Goal: Task Accomplishment & Management: Manage account settings

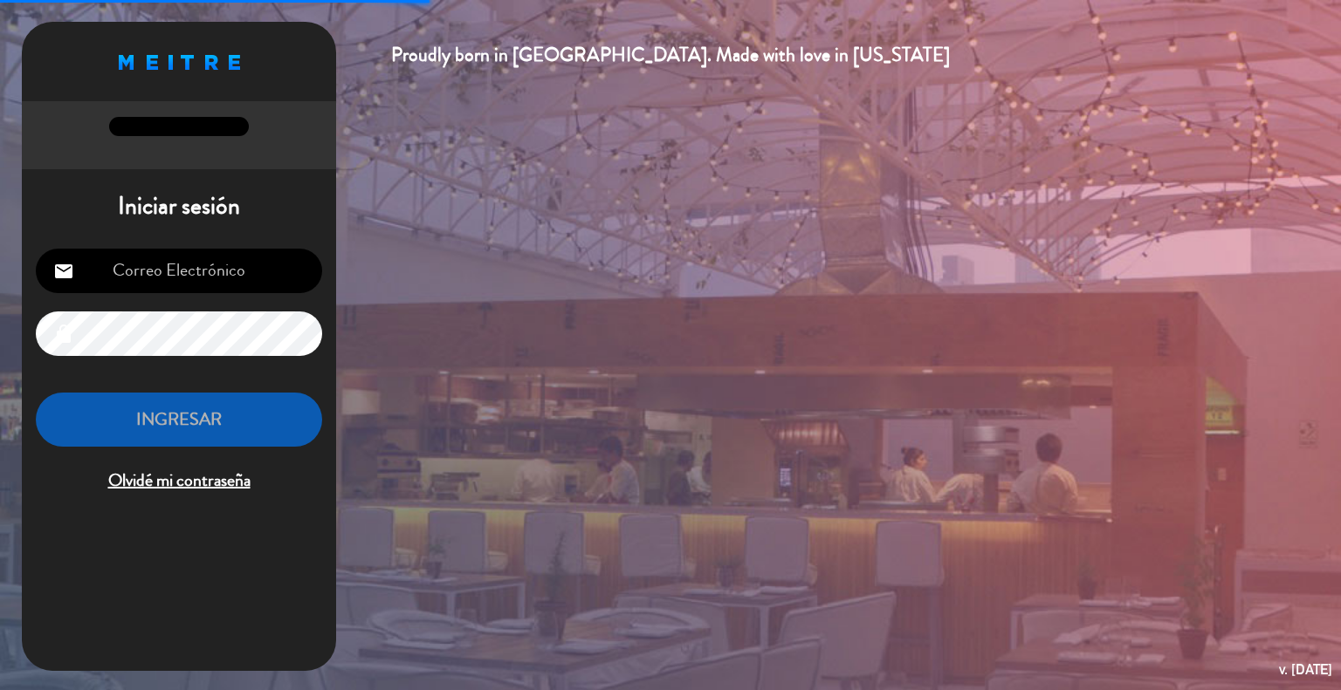
click at [230, 271] on input "email" at bounding box center [179, 271] width 286 height 45
type input "[EMAIL_ADDRESS][DOMAIN_NAME]"
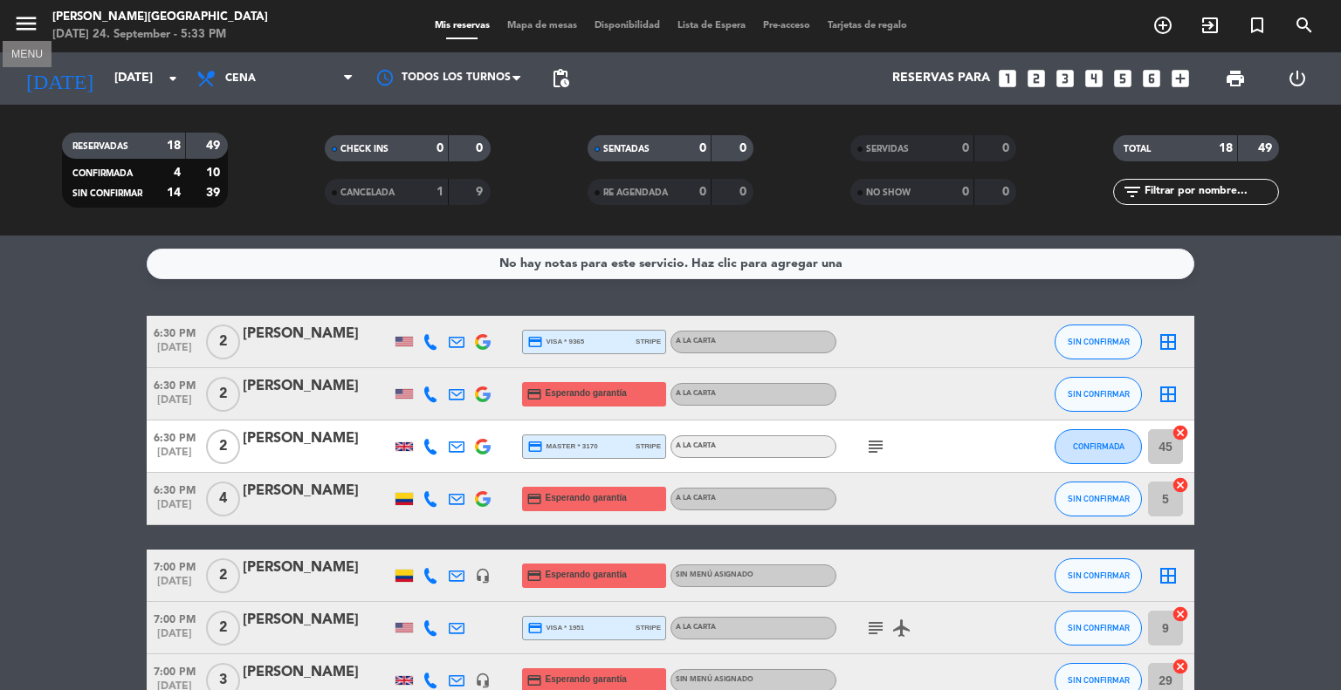
click at [14, 24] on icon "menu" at bounding box center [26, 23] width 26 height 26
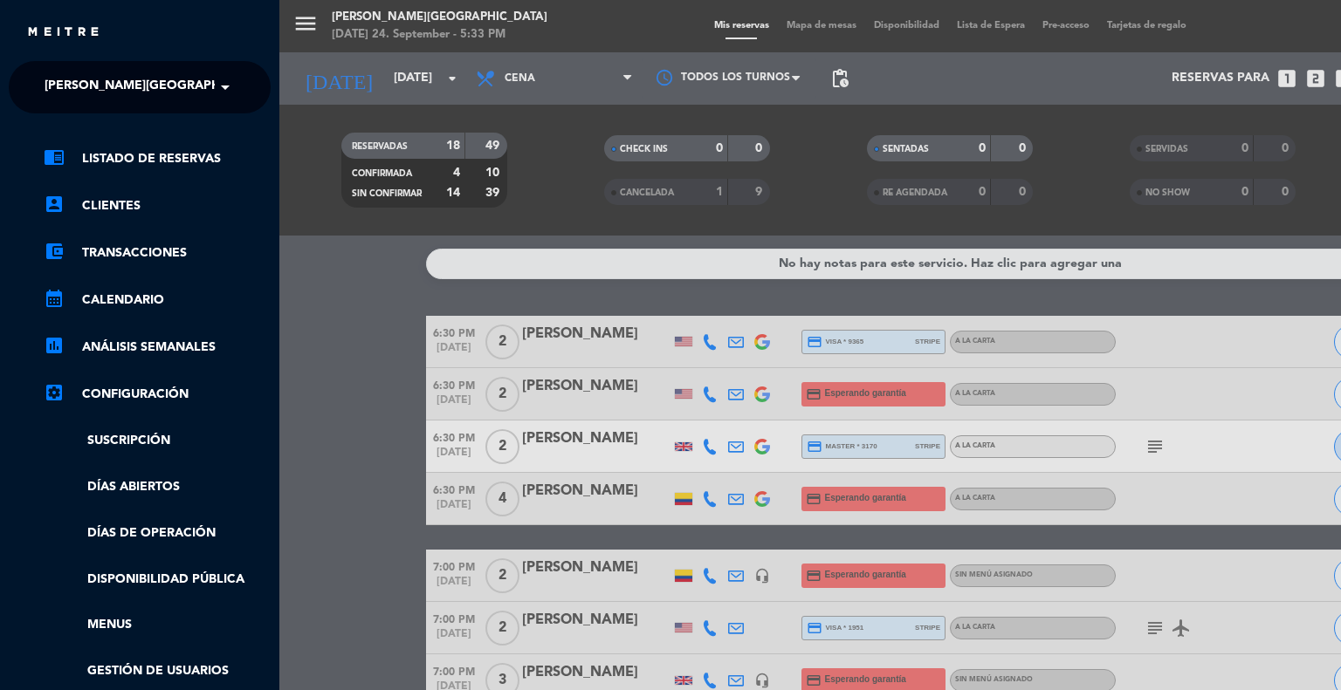
click at [14, 24] on div "close" at bounding box center [139, 26] width 279 height 52
click at [333, 31] on div "menu [PERSON_NAME] [GEOGRAPHIC_DATA] [DATE] 24. September - 5:33 PM Mis reserva…" at bounding box center [949, 345] width 1341 height 690
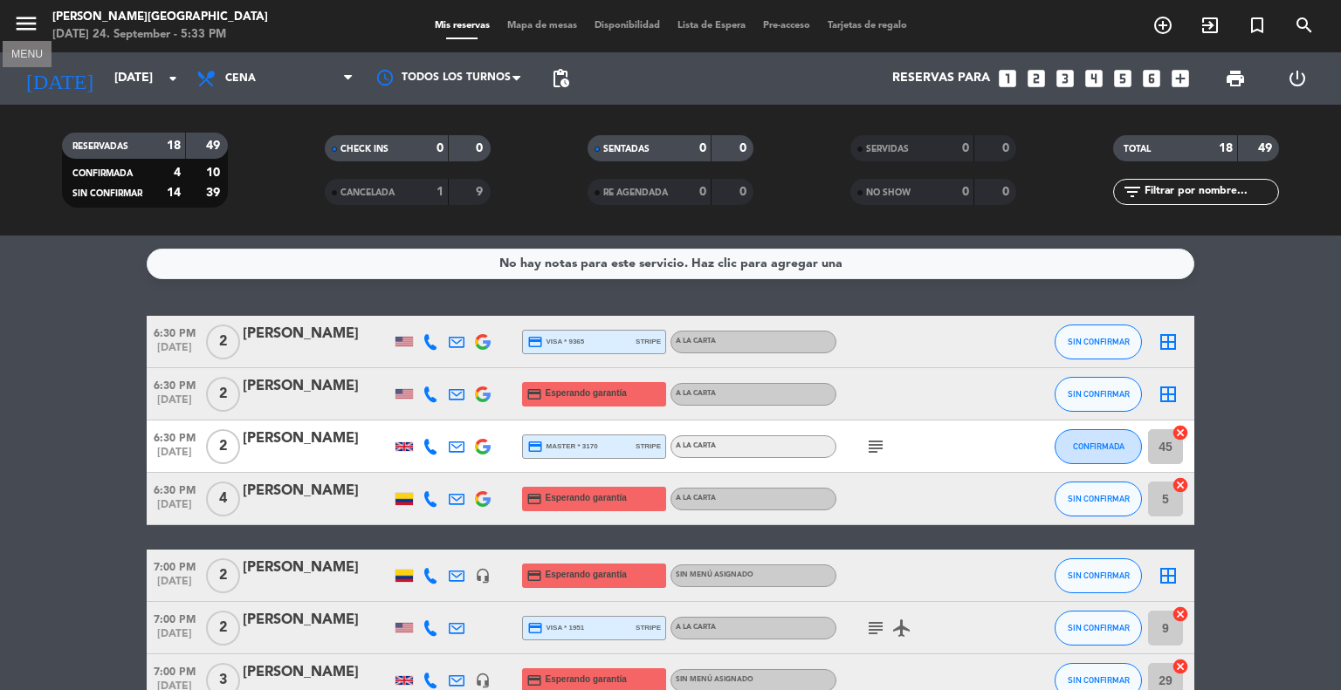
click at [34, 16] on icon "menu" at bounding box center [26, 23] width 26 height 26
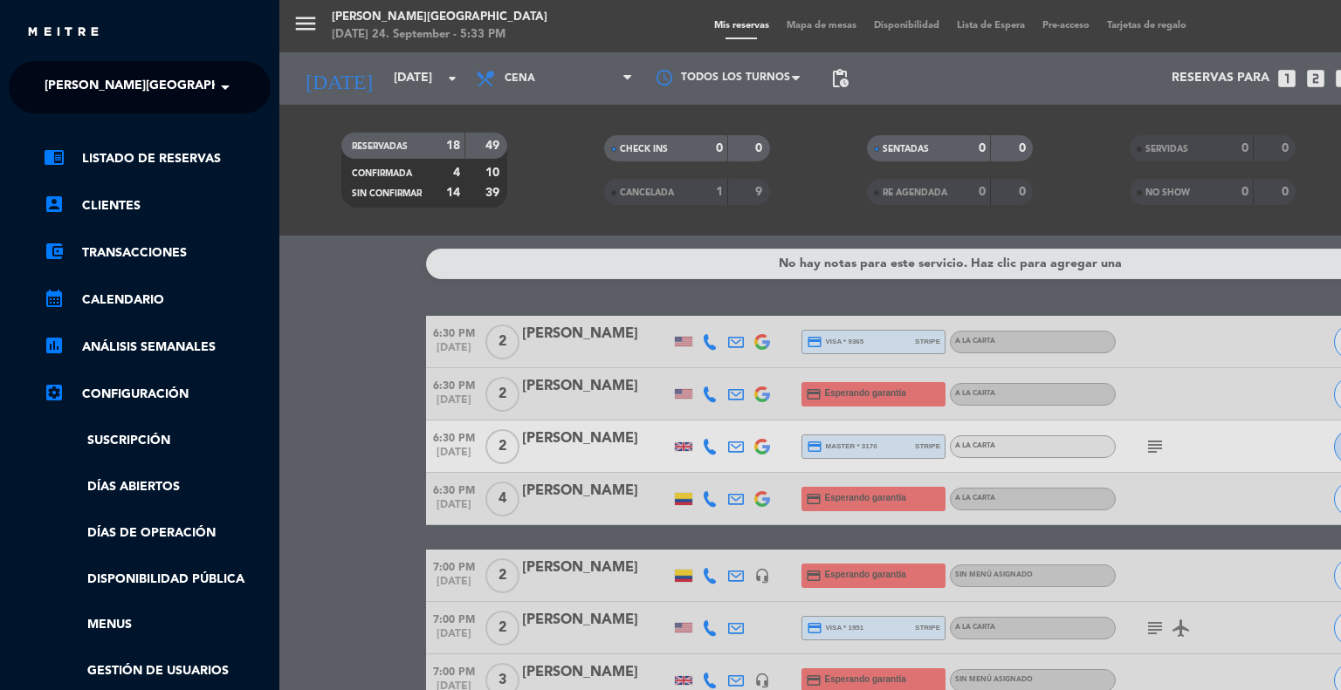
click at [140, 59] on div "close × [PERSON_NAME] Medellín × chrome_reader_mode Listado de Reservas account…" at bounding box center [139, 345] width 279 height 690
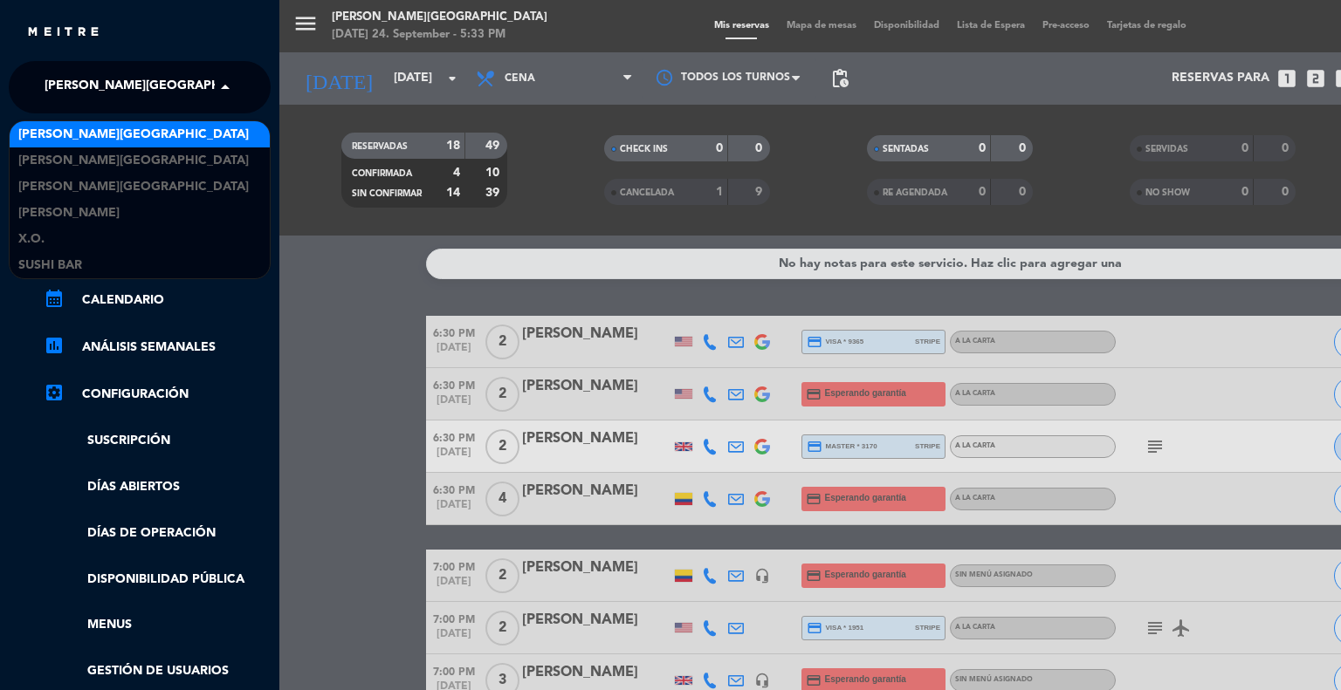
click at [142, 76] on span "[PERSON_NAME][GEOGRAPHIC_DATA]" at bounding box center [160, 87] width 230 height 37
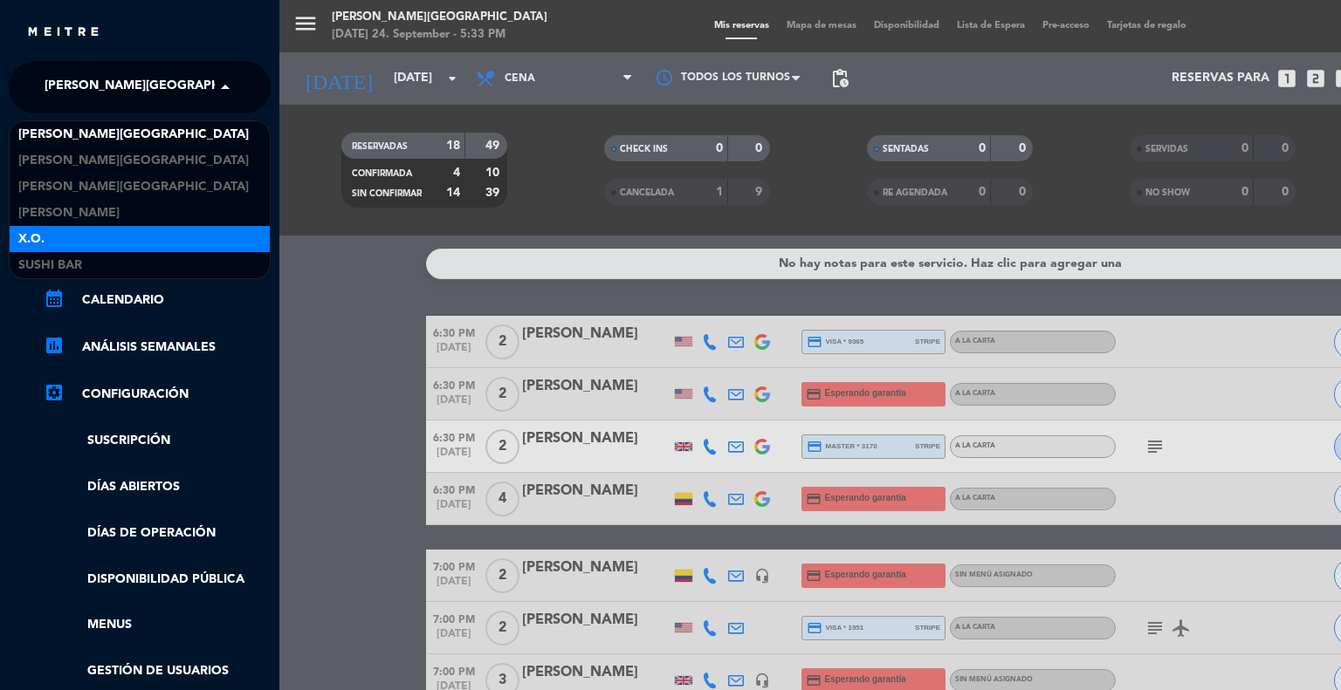
click at [70, 241] on div "X.O." at bounding box center [140, 239] width 260 height 26
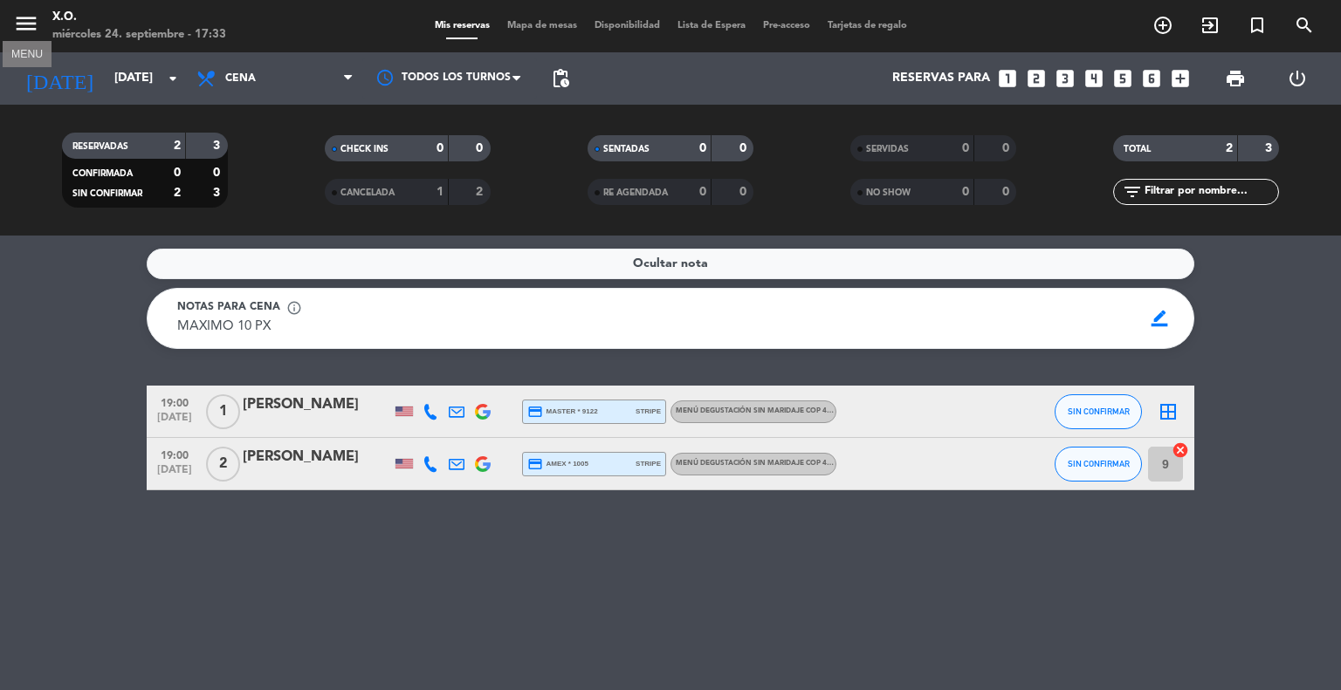
click at [31, 31] on icon "menu" at bounding box center [26, 23] width 26 height 26
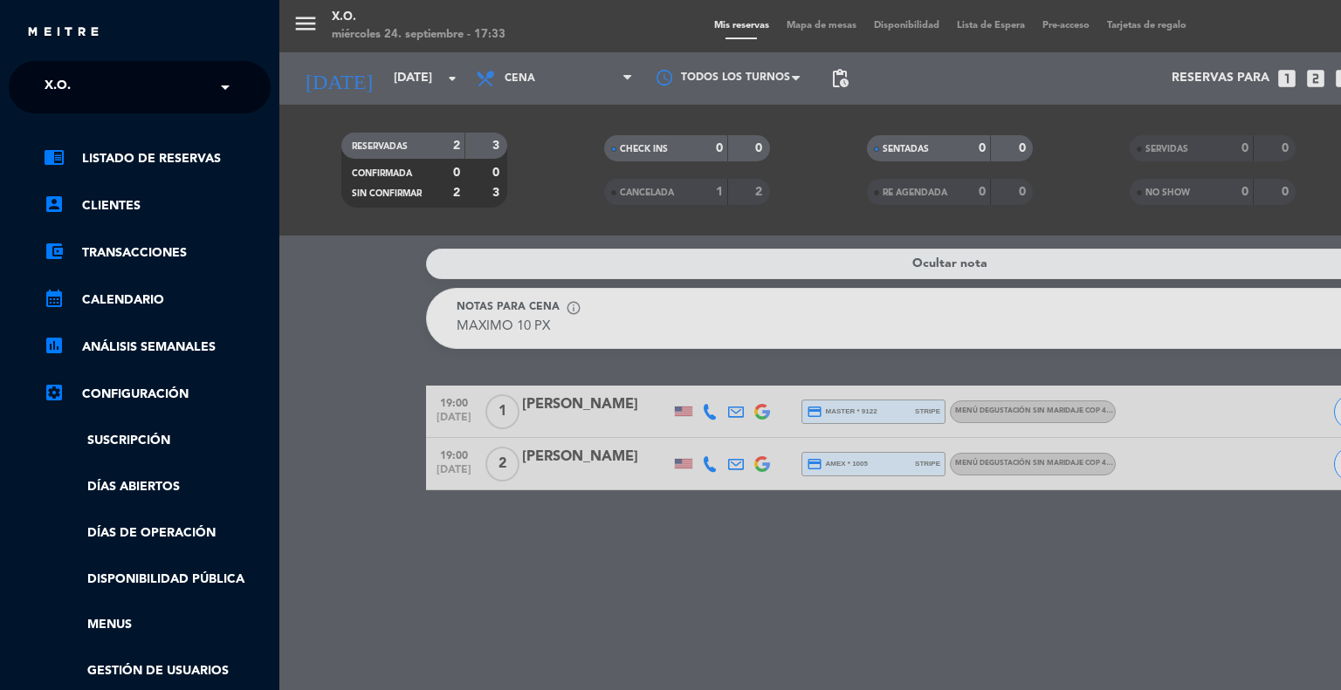
click at [133, 38] on div "close" at bounding box center [146, 33] width 240 height 22
click at [126, 69] on input "text" at bounding box center [141, 88] width 213 height 38
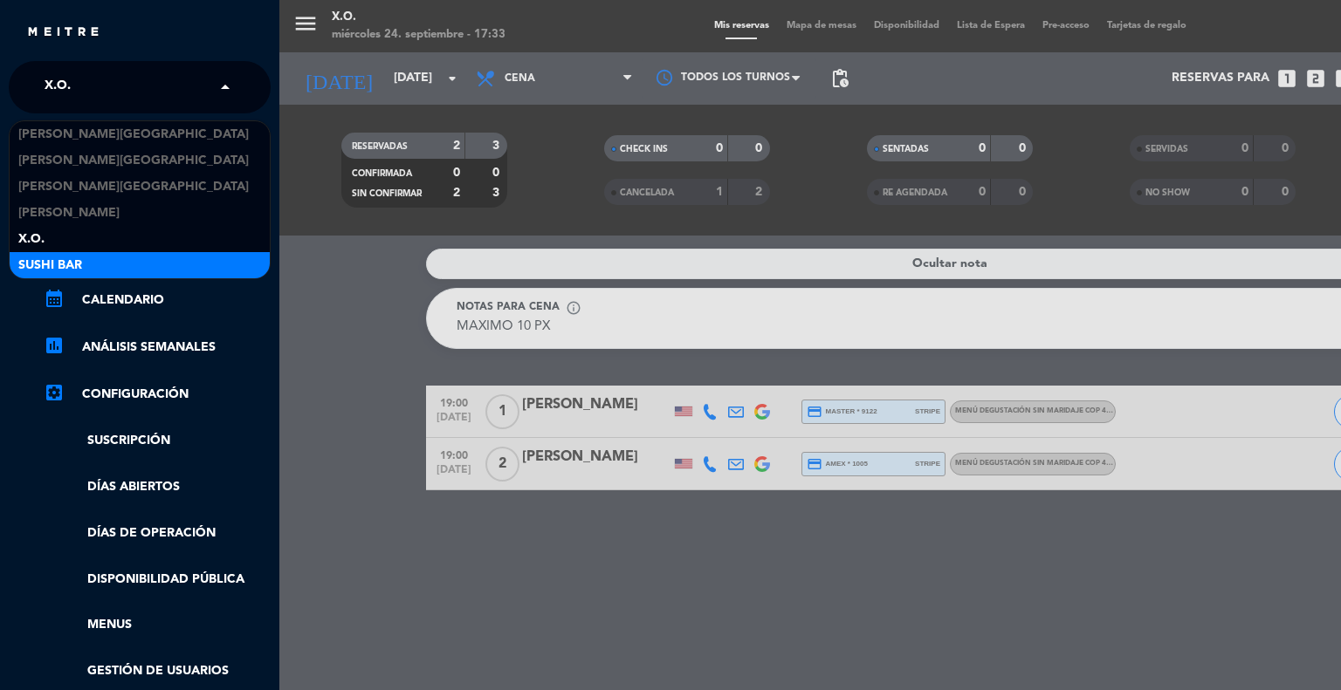
click at [74, 259] on span "SUSHI BAR" at bounding box center [50, 266] width 64 height 20
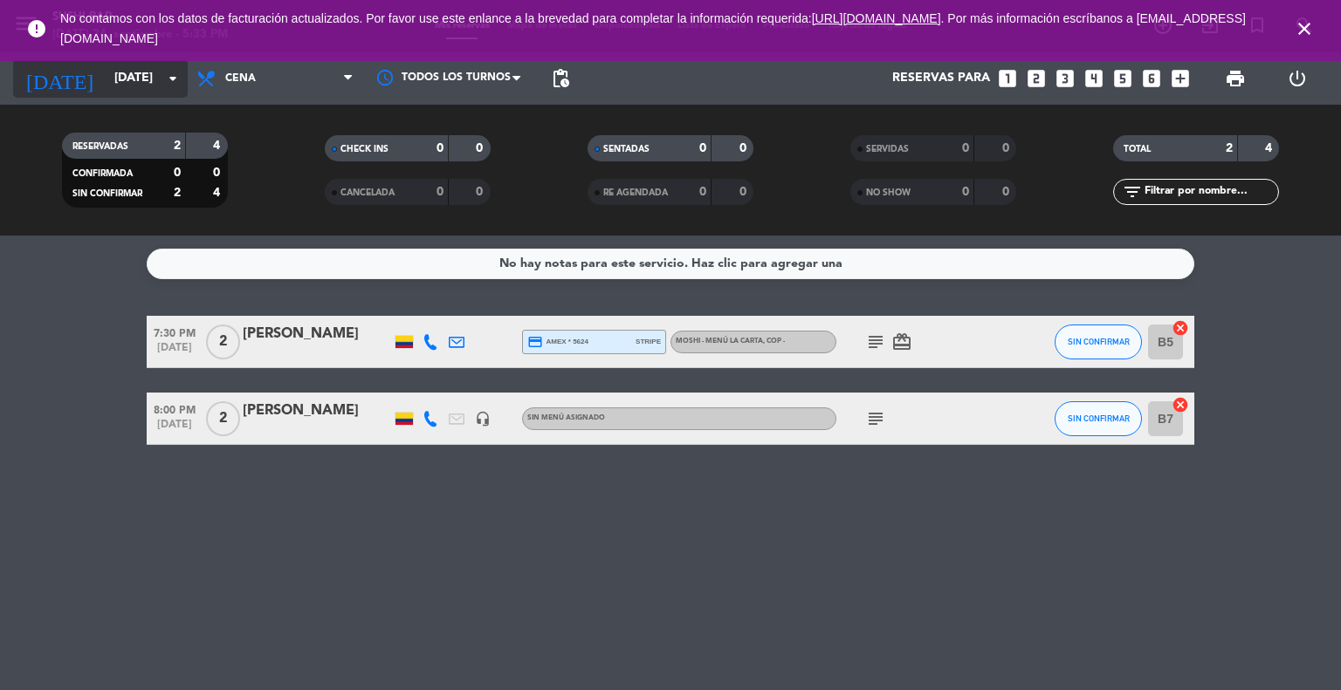
click at [108, 90] on input "[DATE]" at bounding box center [189, 78] width 166 height 31
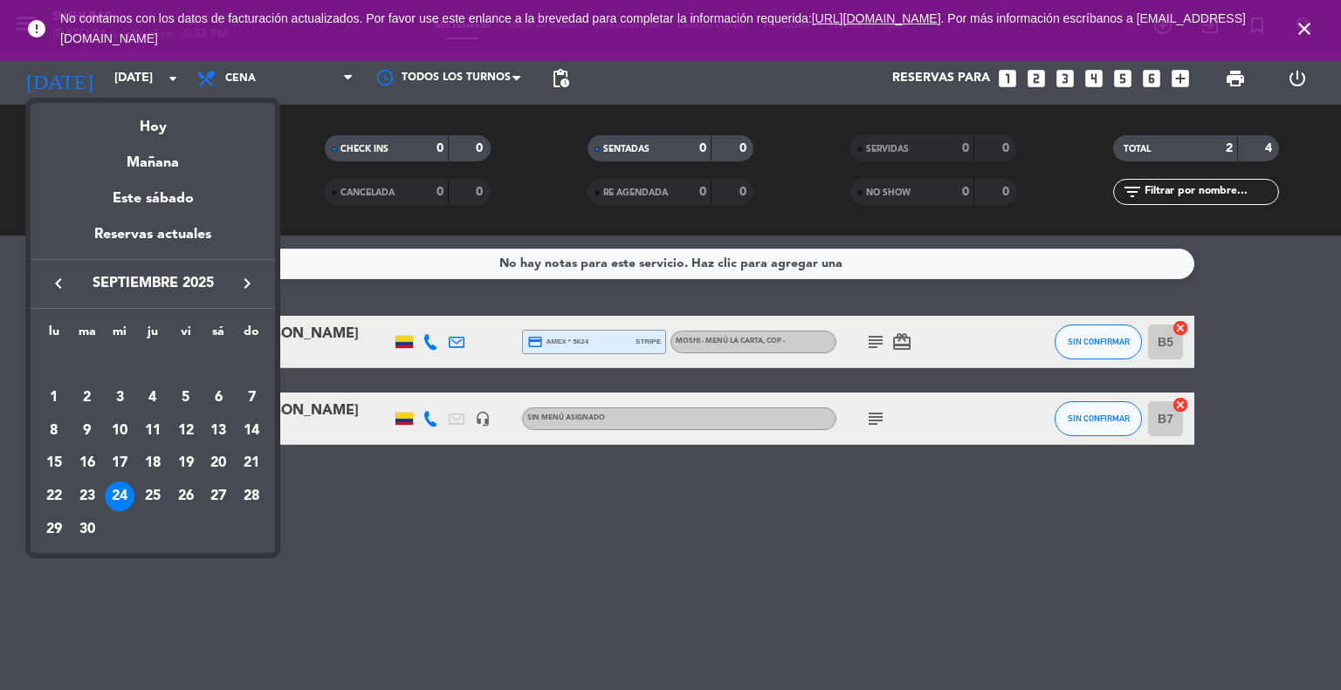
click at [0, 188] on div at bounding box center [670, 345] width 1341 height 690
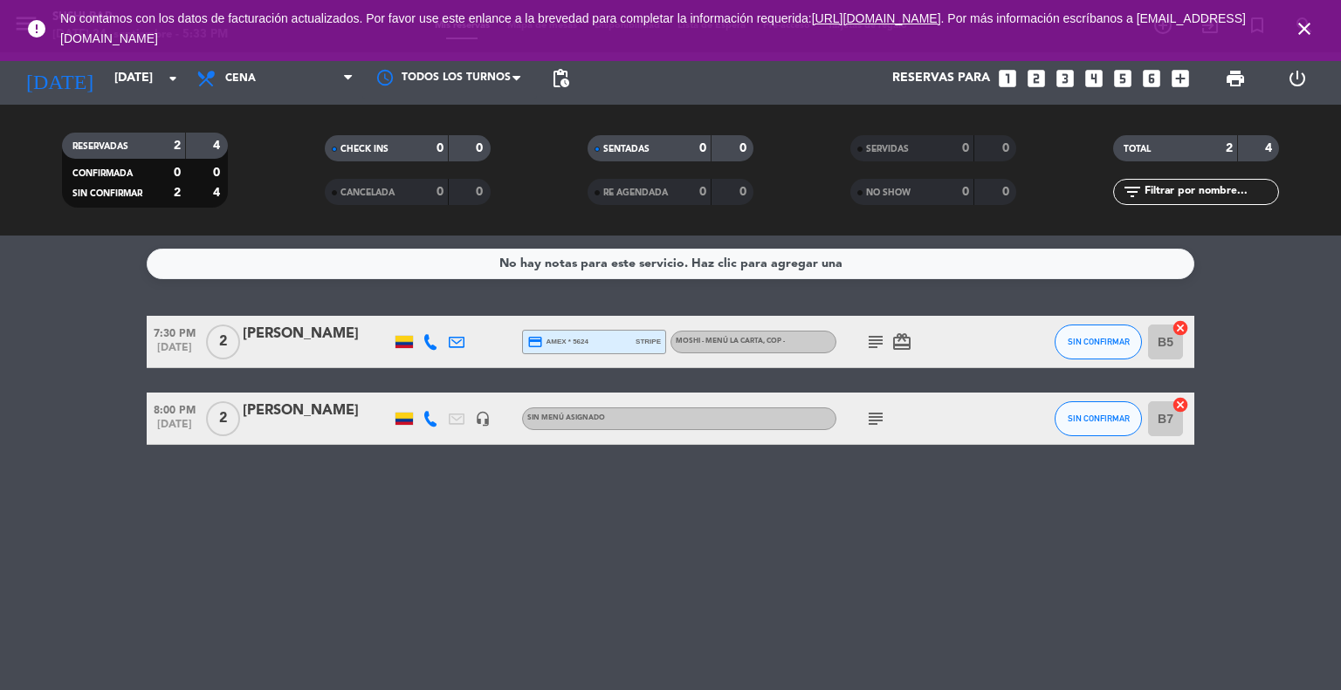
click at [1306, 24] on icon "close" at bounding box center [1304, 28] width 21 height 21
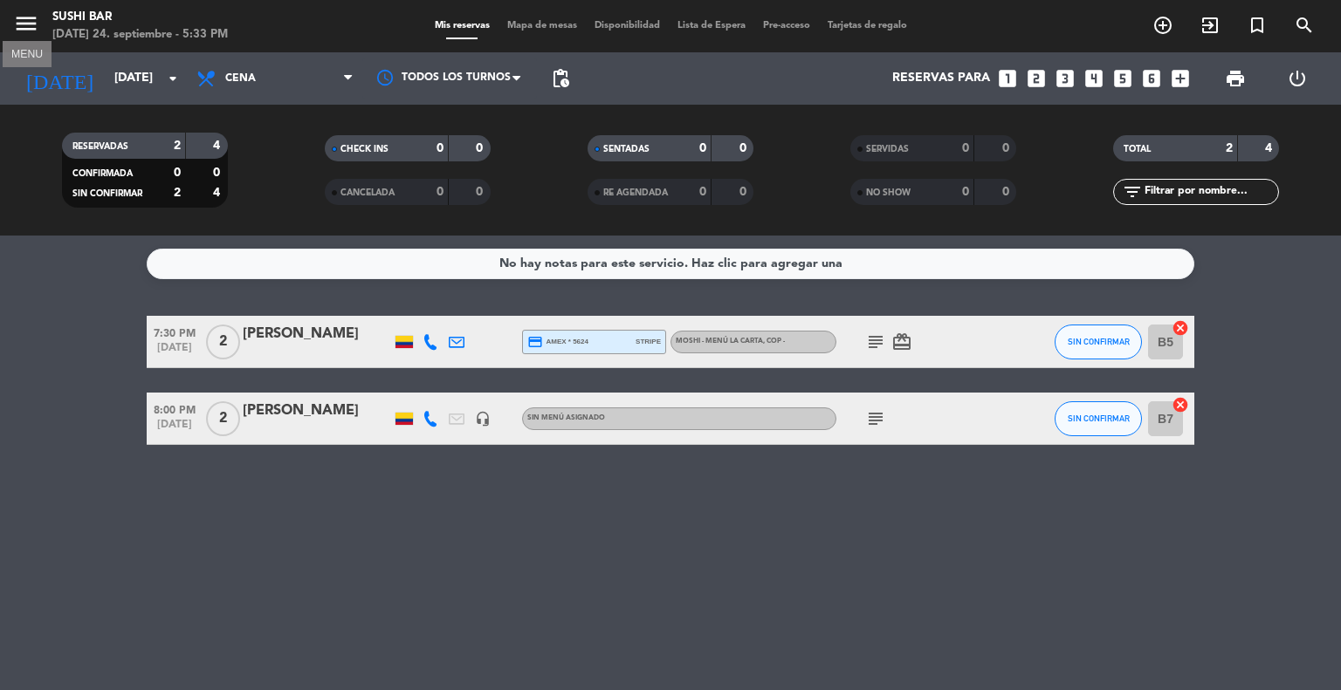
click at [29, 17] on icon "menu" at bounding box center [26, 23] width 26 height 26
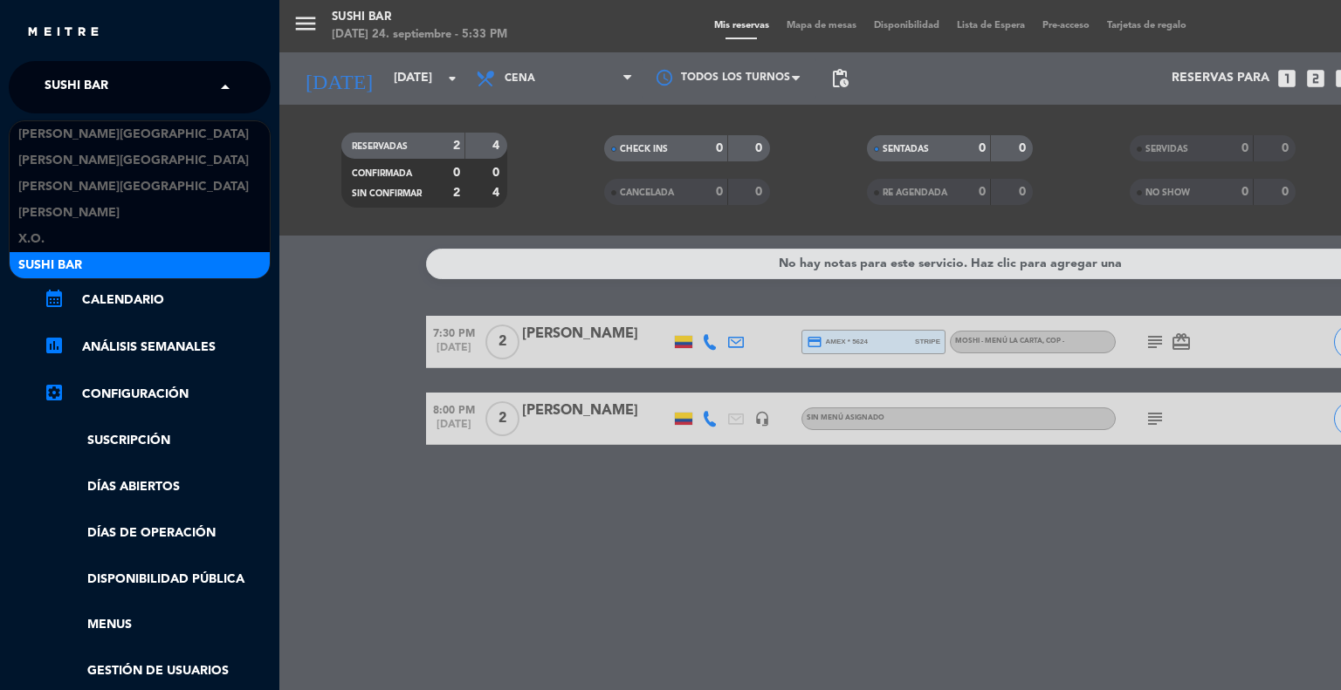
click at [133, 83] on div "× SUSHI BAR" at bounding box center [86, 87] width 97 height 37
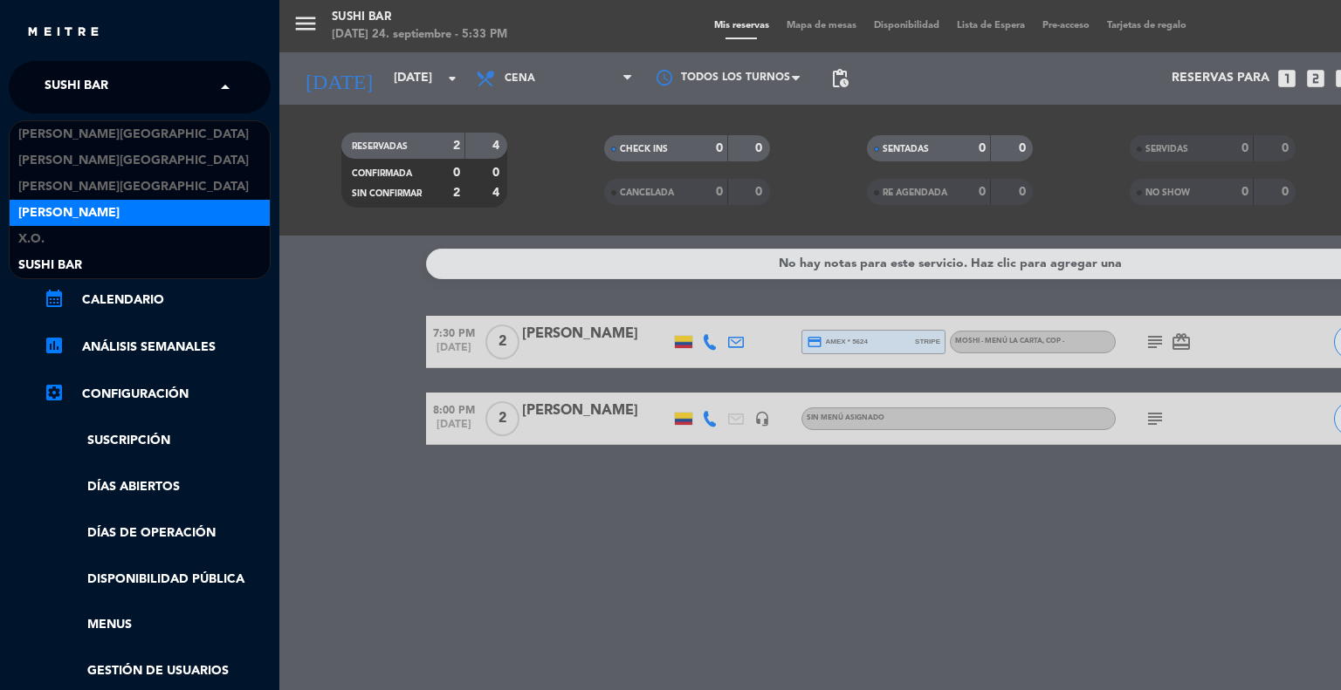
click at [87, 216] on span "[PERSON_NAME]" at bounding box center [68, 213] width 101 height 20
